Goal: Information Seeking & Learning: Understand process/instructions

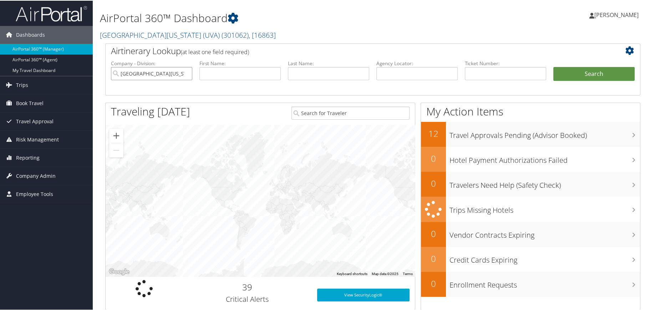
click at [186, 72] on input "[GEOGRAPHIC_DATA][US_STATE] (UVA)" at bounding box center [151, 72] width 81 height 13
click at [175, 71] on input "search" at bounding box center [151, 72] width 81 height 13
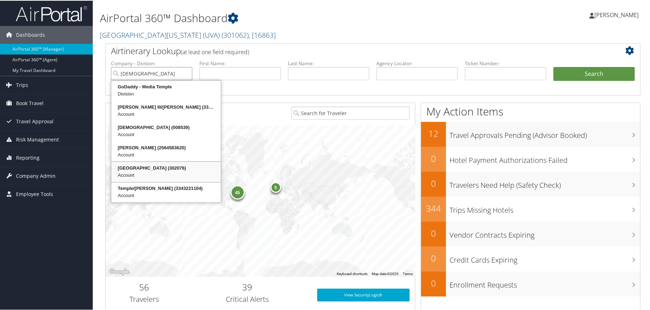
click at [148, 167] on div "Temple University (302076)" at bounding box center [165, 167] width 107 height 7
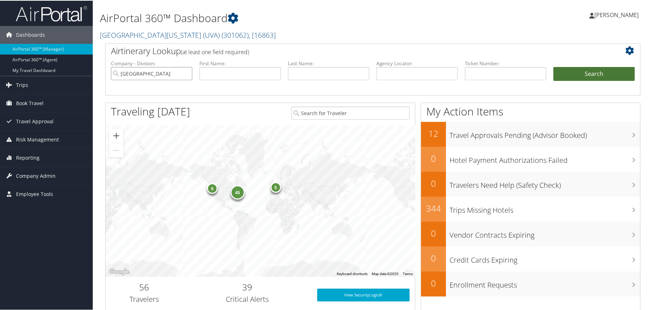
type input "[GEOGRAPHIC_DATA]"
click at [585, 74] on button "Search" at bounding box center [593, 73] width 81 height 14
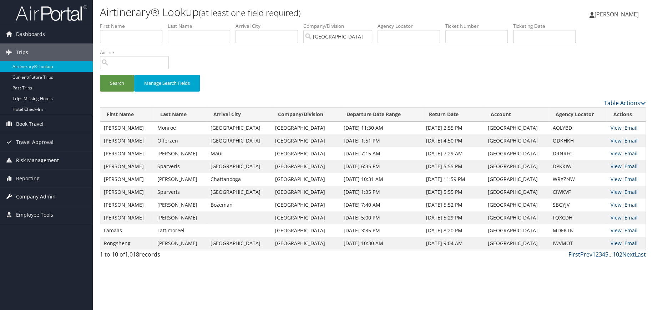
click at [22, 196] on span "Company Admin" at bounding box center [36, 197] width 40 height 18
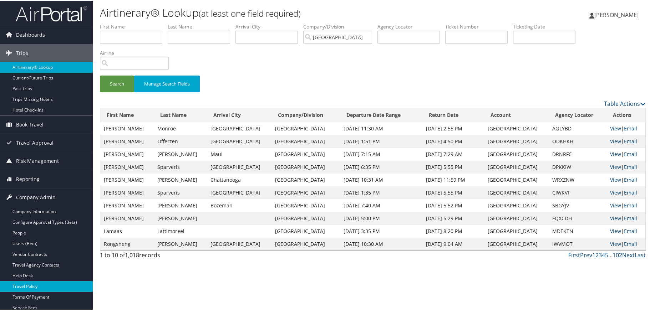
click at [27, 288] on link "Travel Policy" at bounding box center [46, 286] width 93 height 11
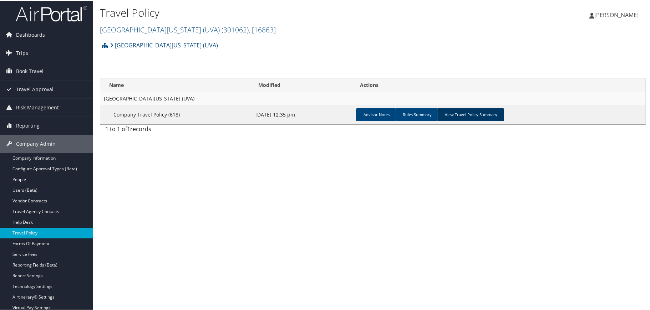
click at [467, 116] on link "View Travel Policy Summary" at bounding box center [470, 114] width 67 height 13
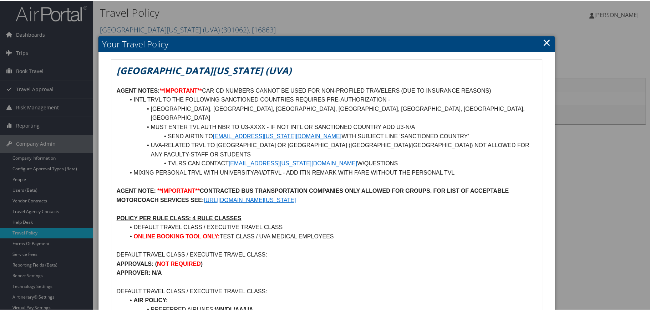
click at [543, 42] on link "×" at bounding box center [547, 42] width 8 height 14
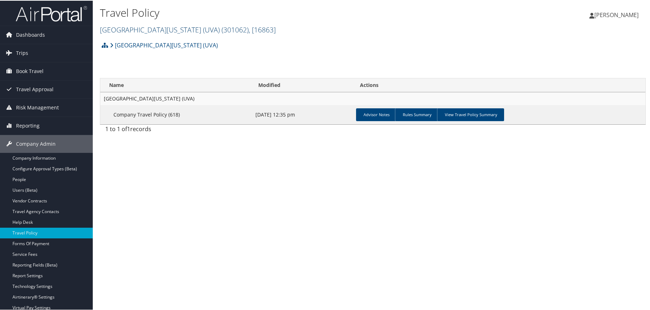
click at [175, 29] on link "University of Virginia (UVA) ( 301062 ) , [ 16863 ]" at bounding box center [188, 29] width 176 height 10
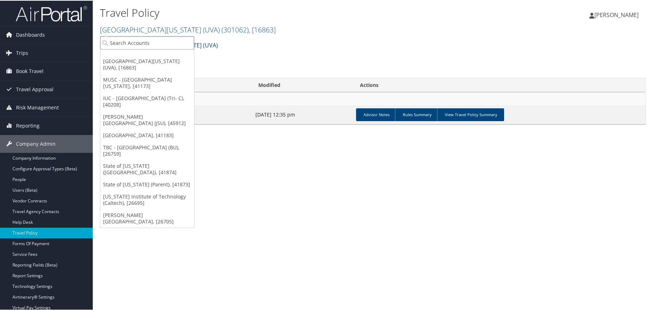
click at [162, 41] on input "search" at bounding box center [147, 42] width 94 height 13
type input "temple university"
click at [129, 54] on div "Temple University (302076), [45975]" at bounding box center [155, 55] width 119 height 6
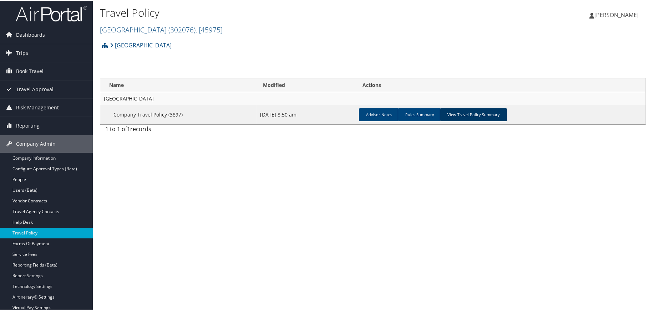
click at [467, 111] on link "View Travel Policy Summary" at bounding box center [473, 114] width 67 height 13
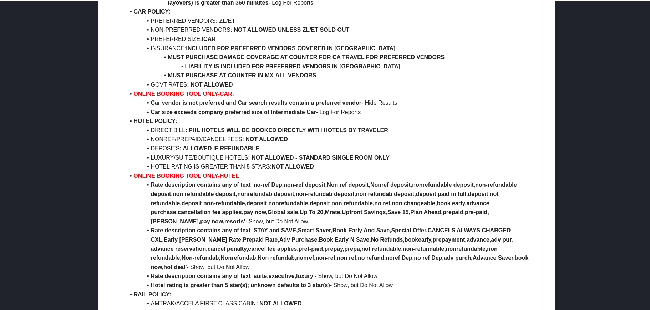
scroll to position [606, 0]
